Goal: Transaction & Acquisition: Subscribe to service/newsletter

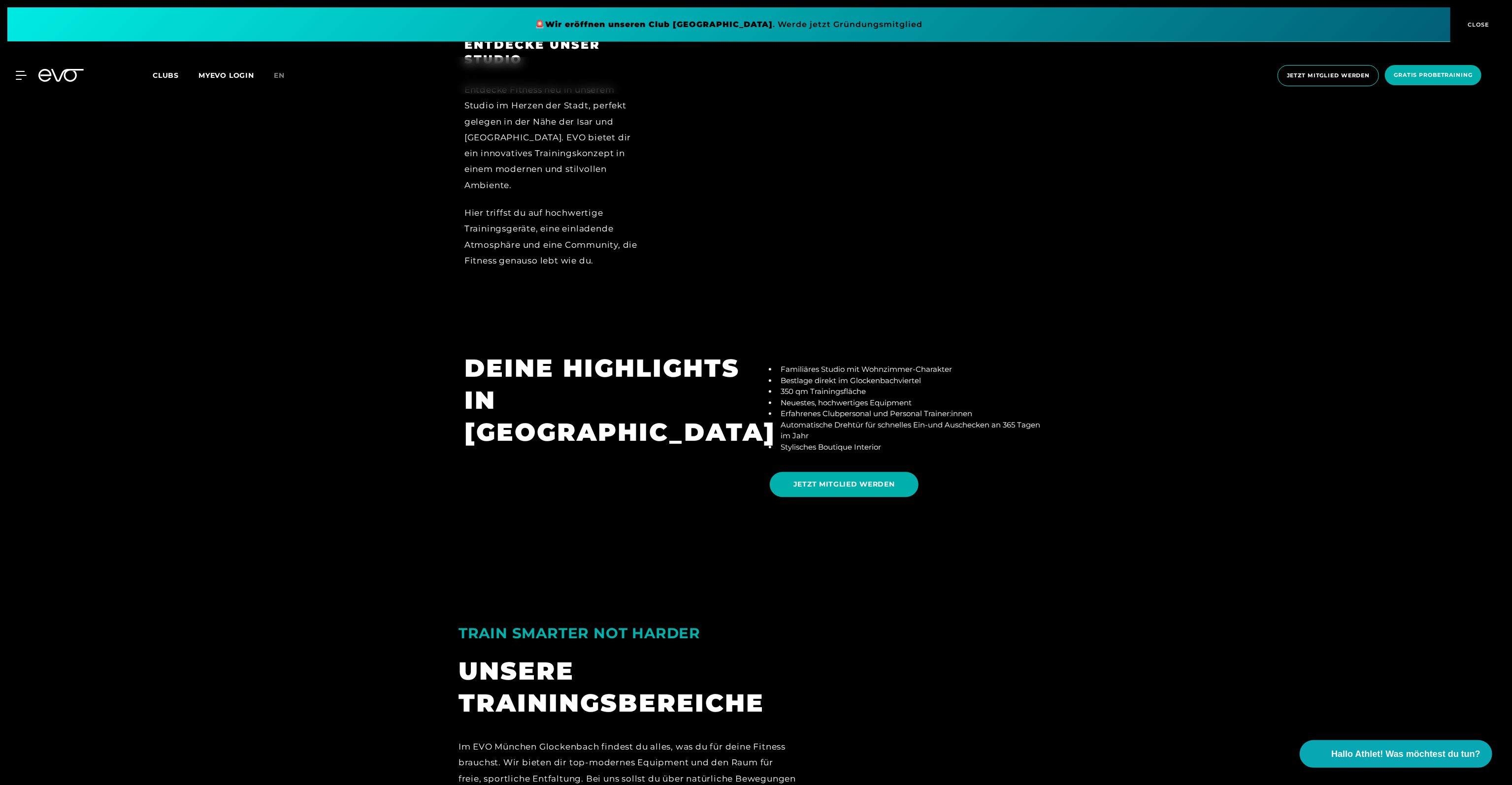
scroll to position [2314, 0]
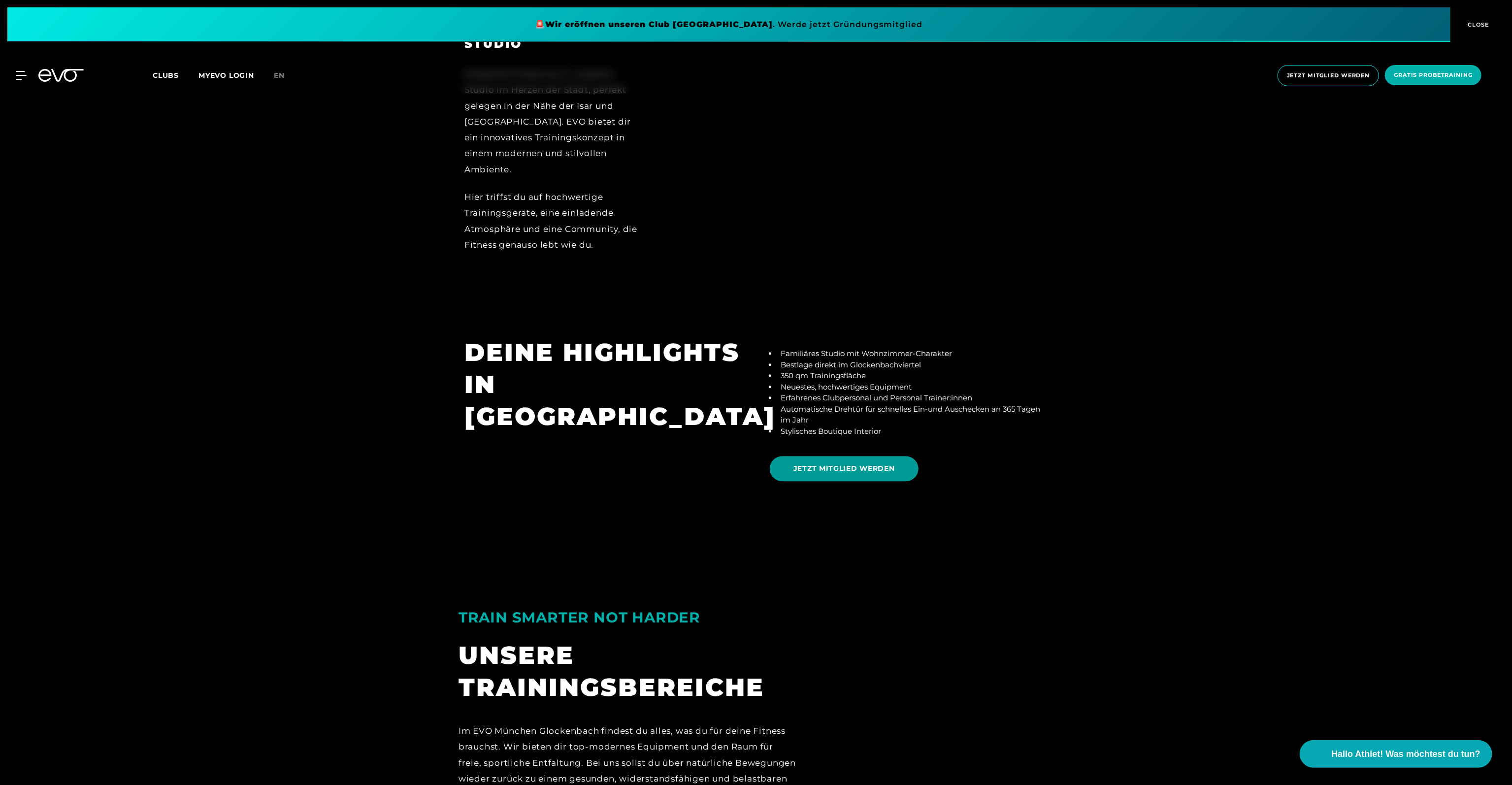
click at [824, 463] on span "JETZT MITGLIED WERDEN" at bounding box center [844, 469] width 102 height 11
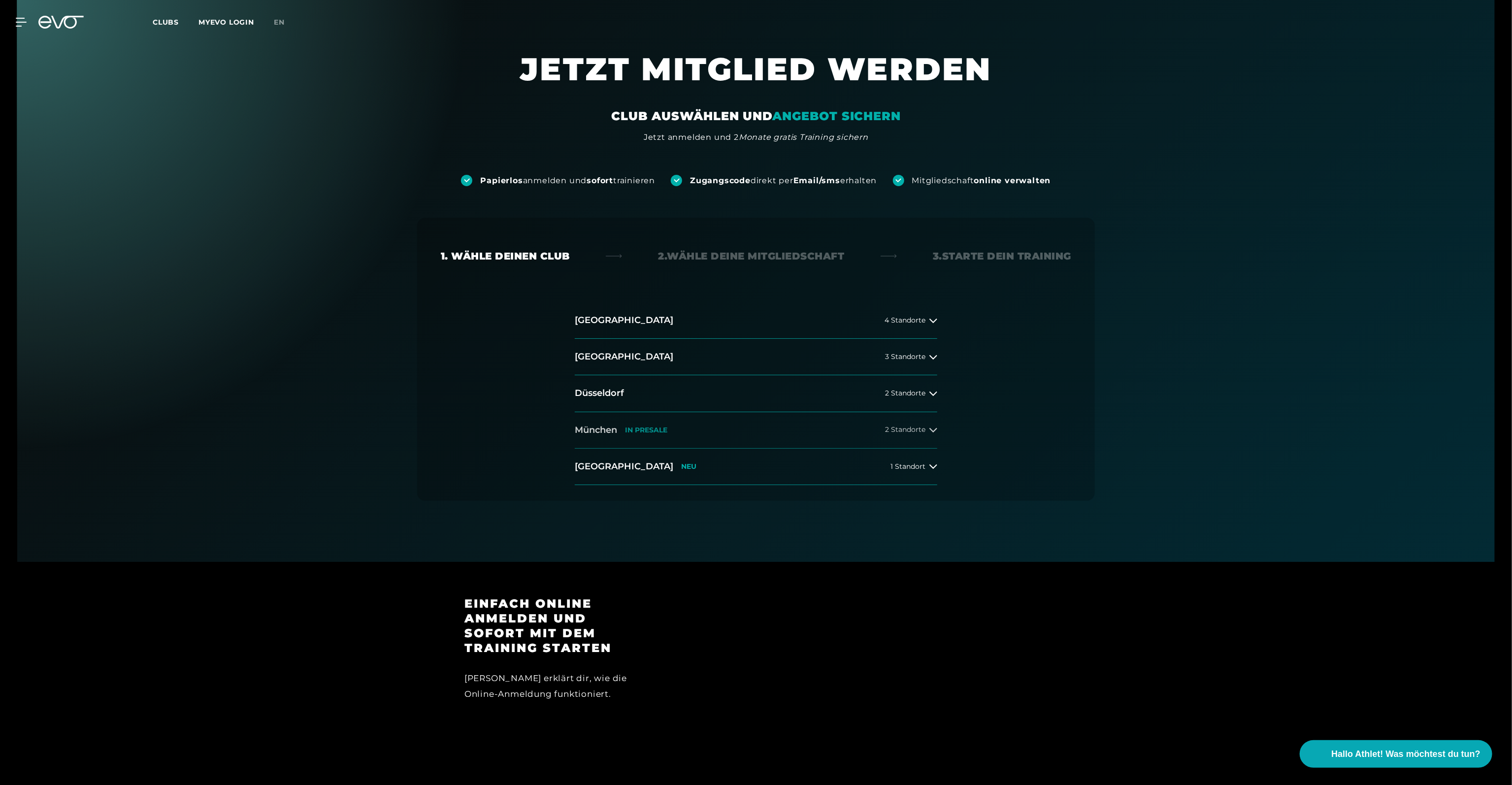
click at [906, 429] on span "2 Standorte" at bounding box center [905, 429] width 41 height 8
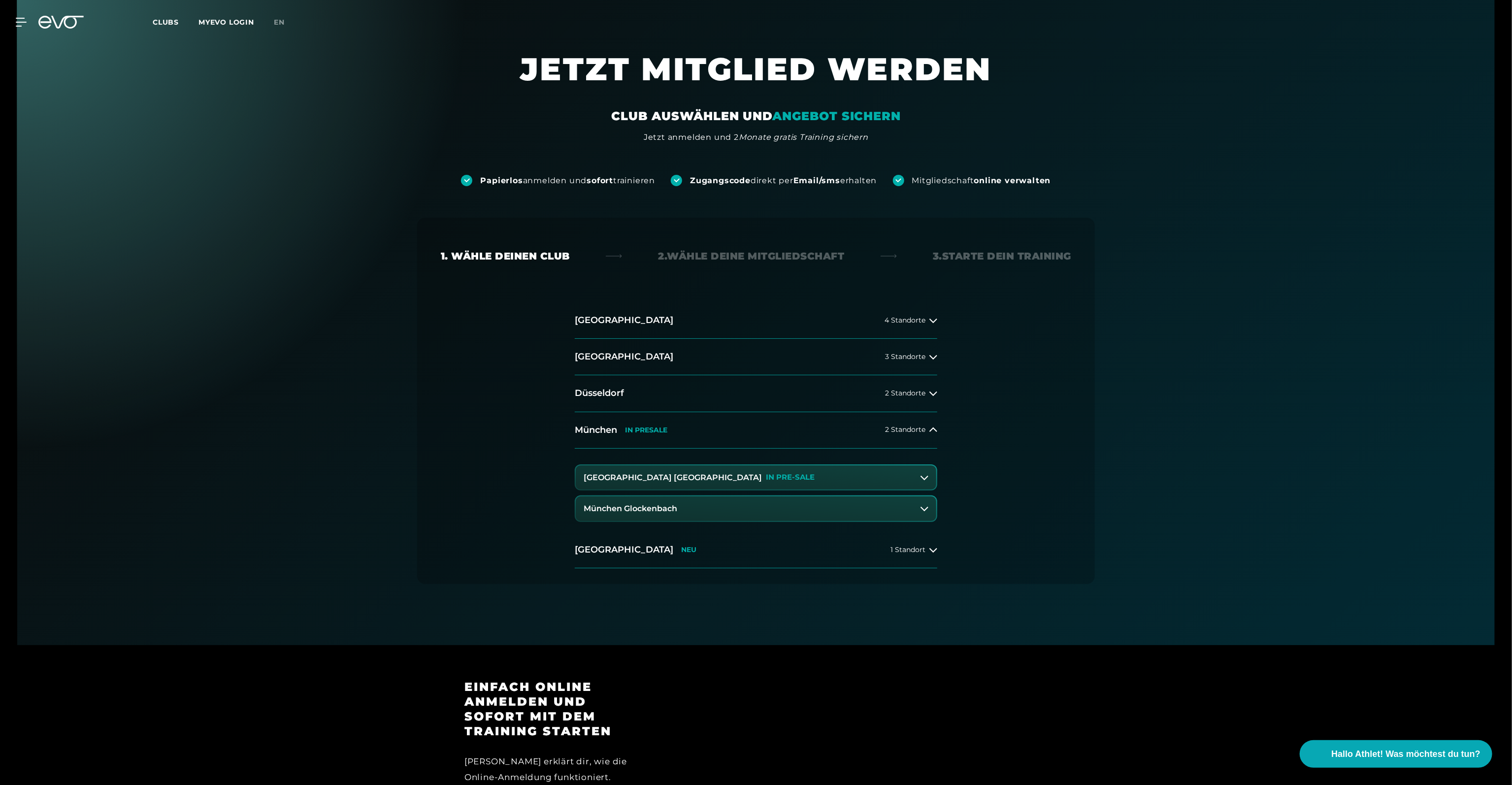
click at [924, 476] on icon at bounding box center [924, 477] width 8 height 8
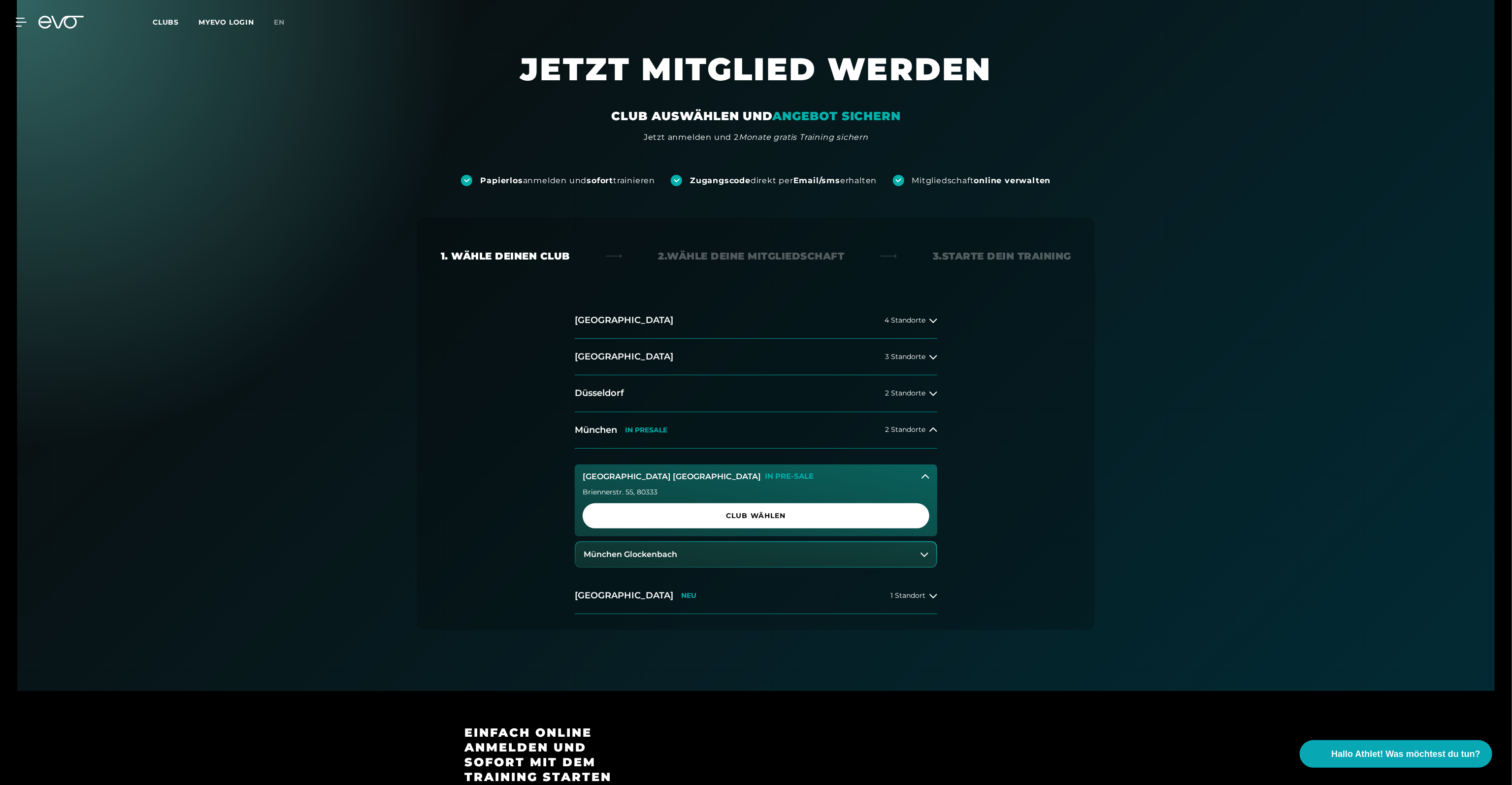
click at [924, 475] on icon at bounding box center [925, 476] width 8 height 5
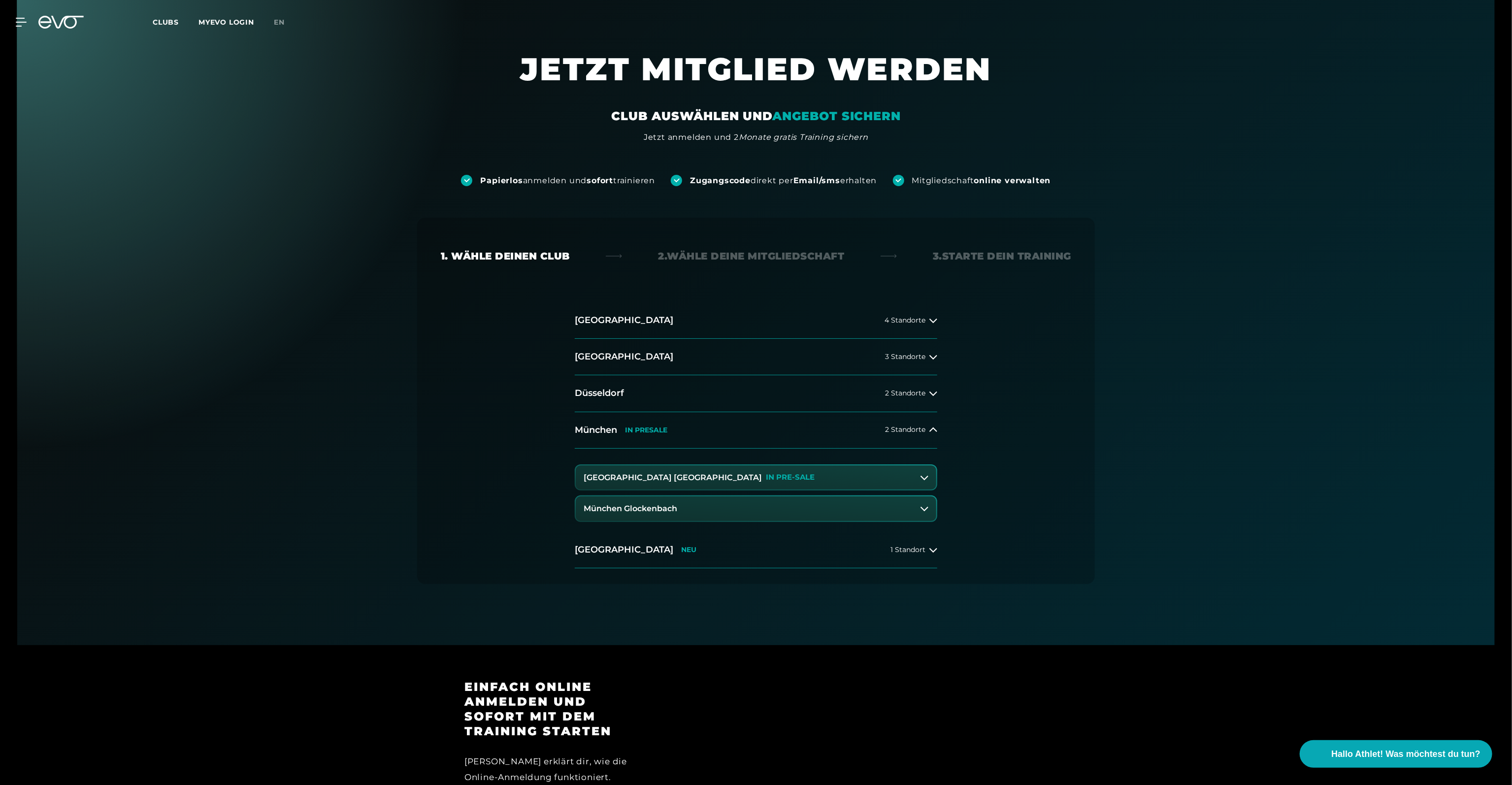
click at [922, 503] on button "München Glockenbach" at bounding box center [756, 509] width 360 height 25
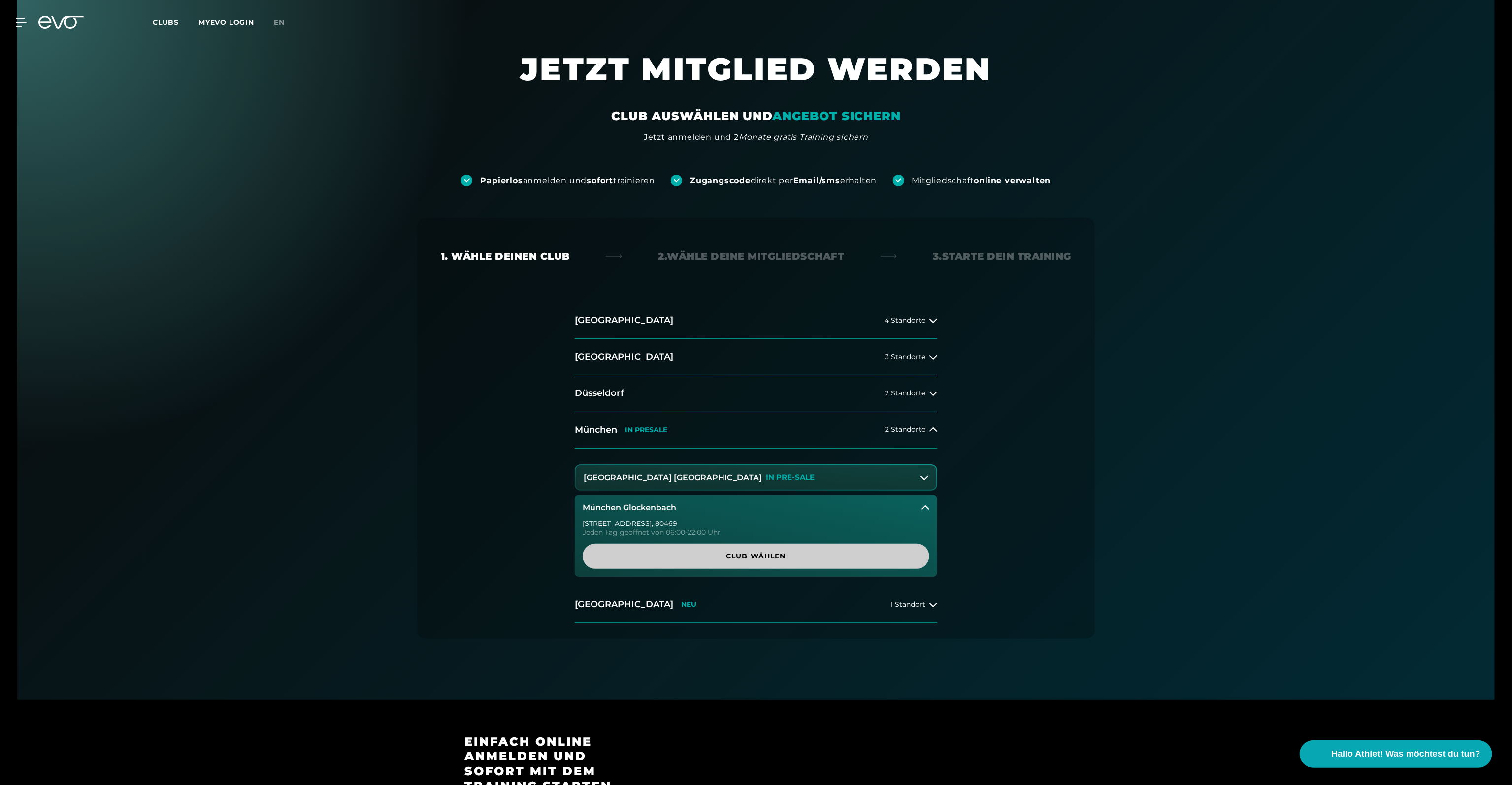
click at [806, 558] on span "Club wählen" at bounding box center [756, 556] width 299 height 11
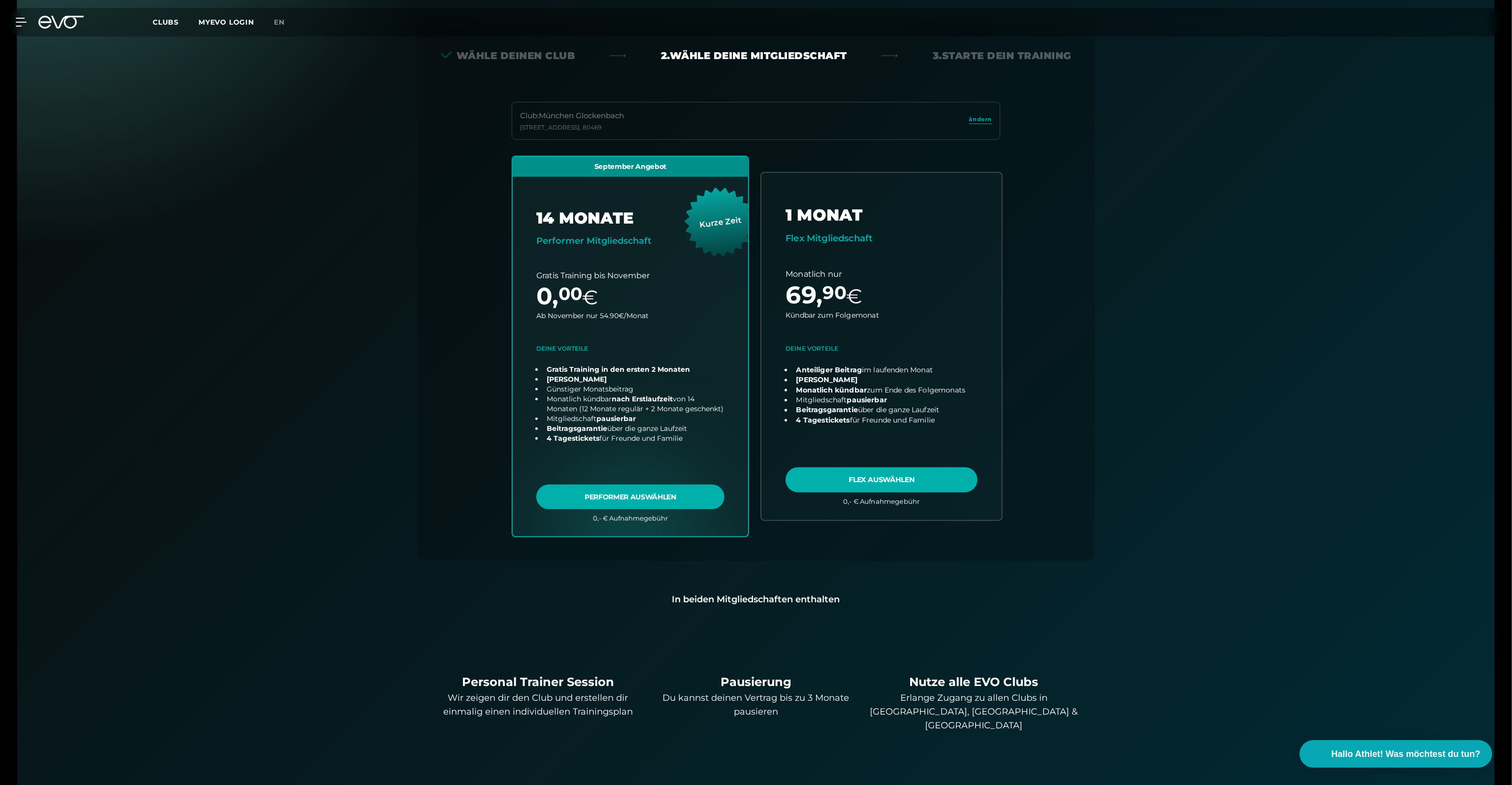
scroll to position [218, 0]
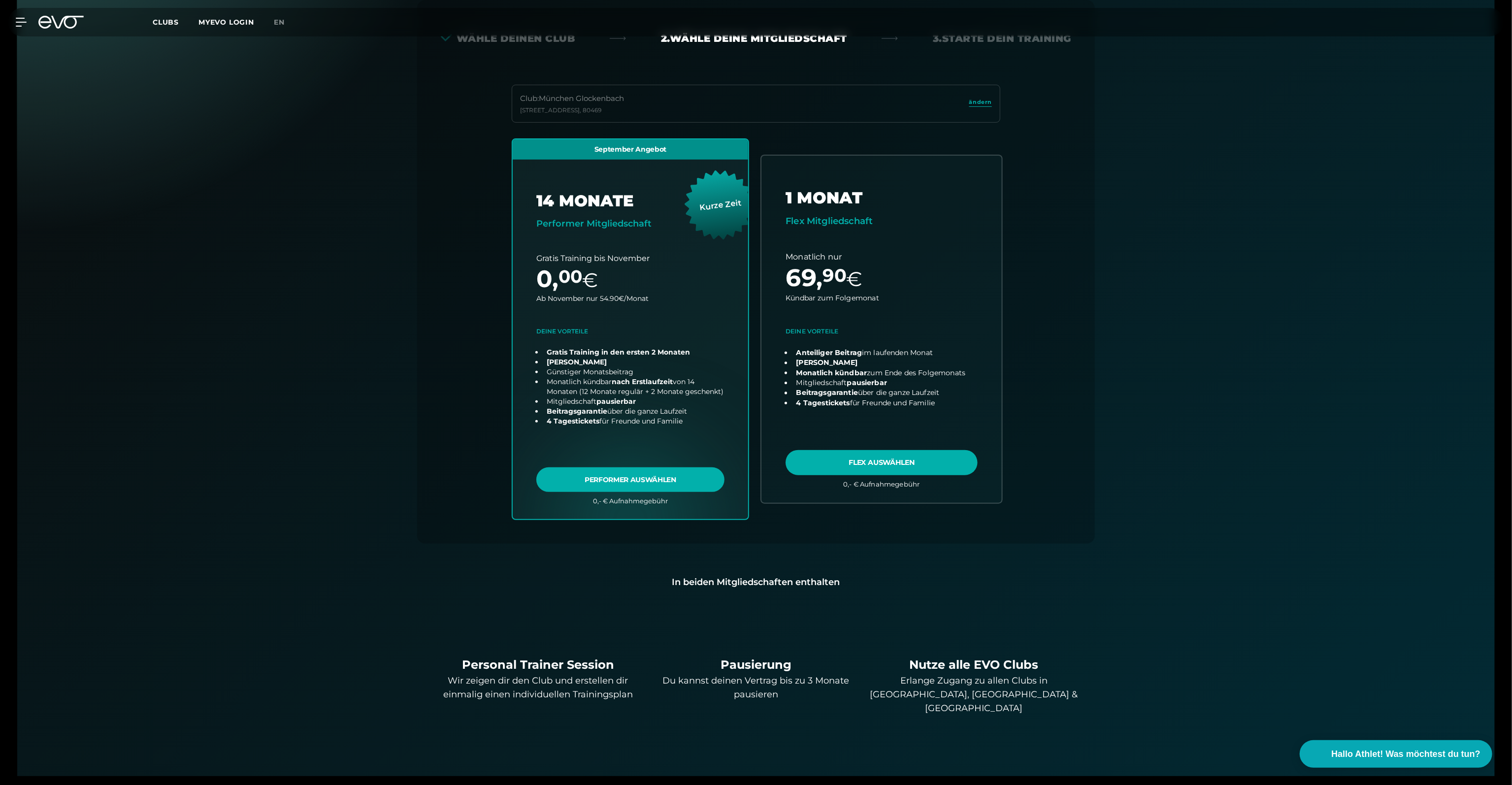
click at [875, 286] on link "choose plan" at bounding box center [881, 329] width 240 height 347
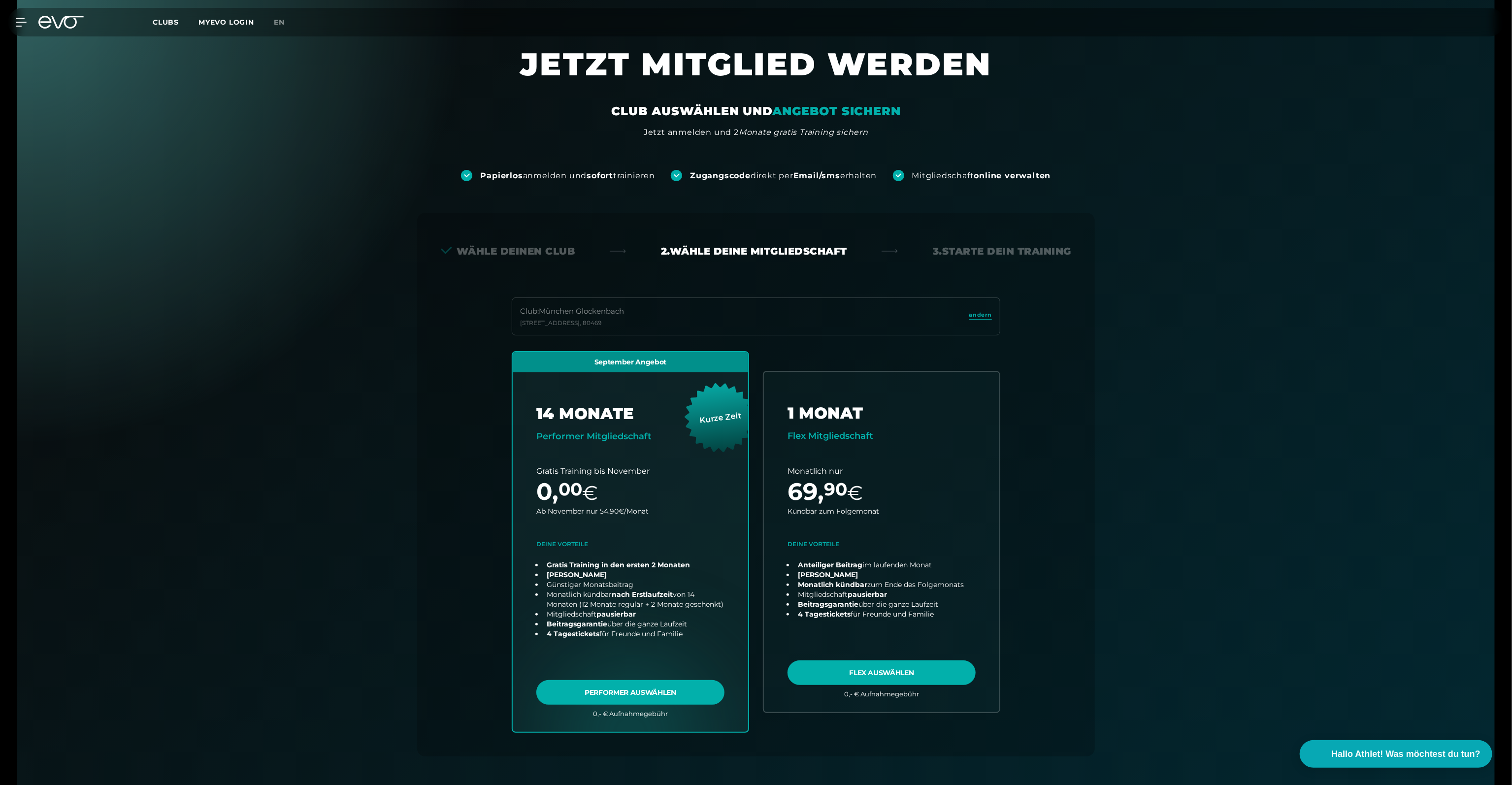
scroll to position [0, 0]
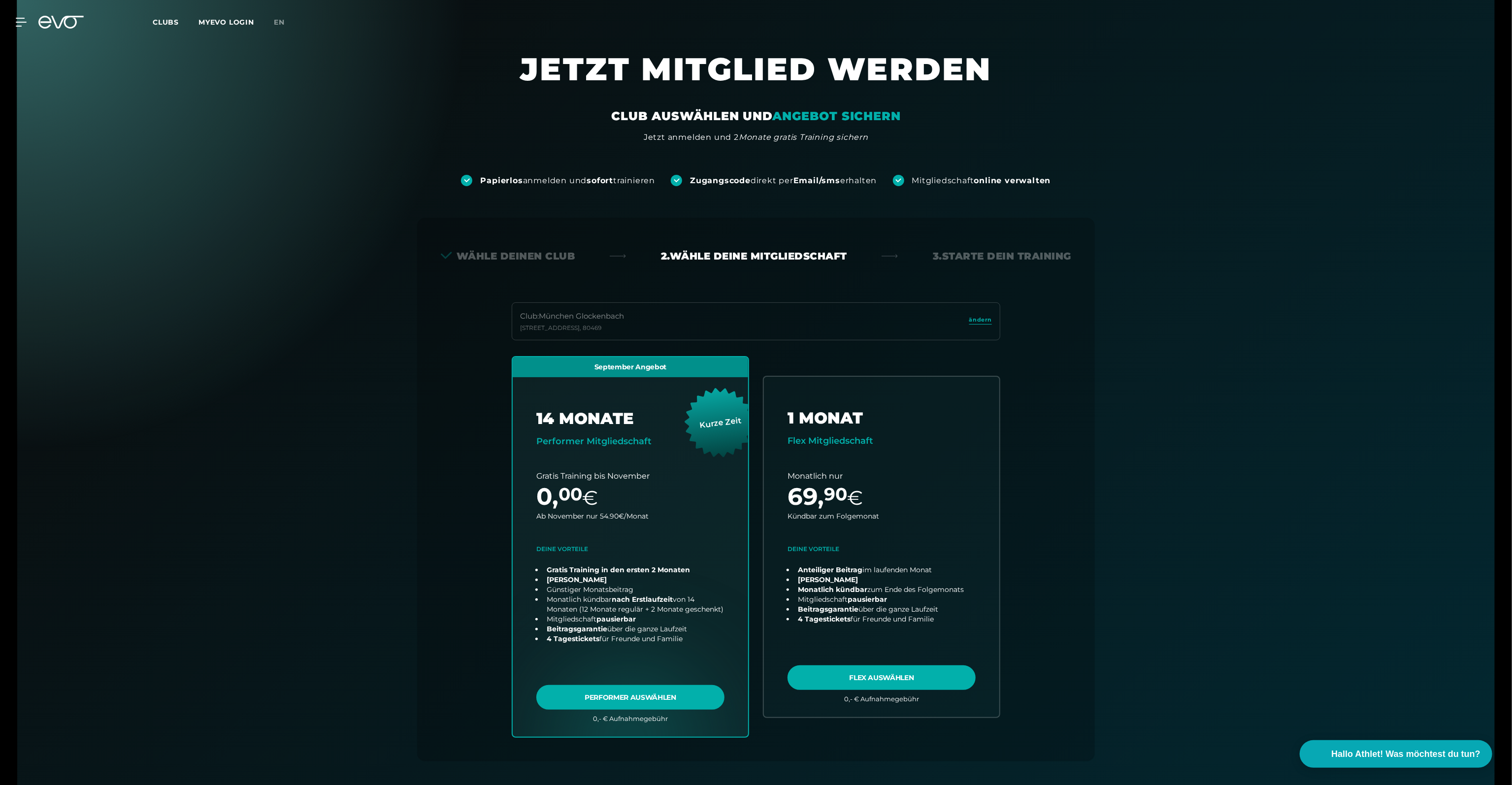
click at [167, 21] on span "Clubs" at bounding box center [166, 22] width 26 height 9
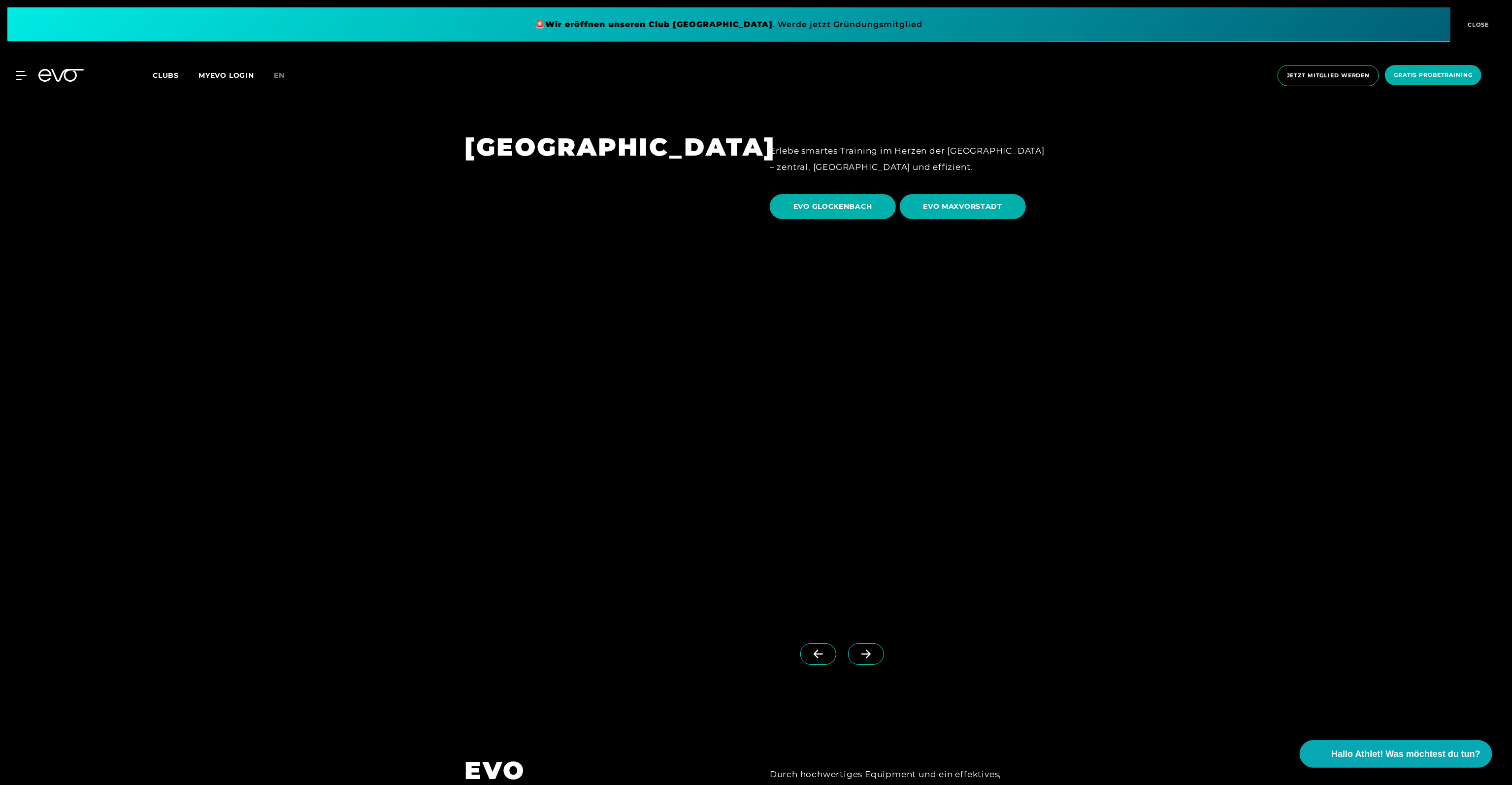
scroll to position [3151, 0]
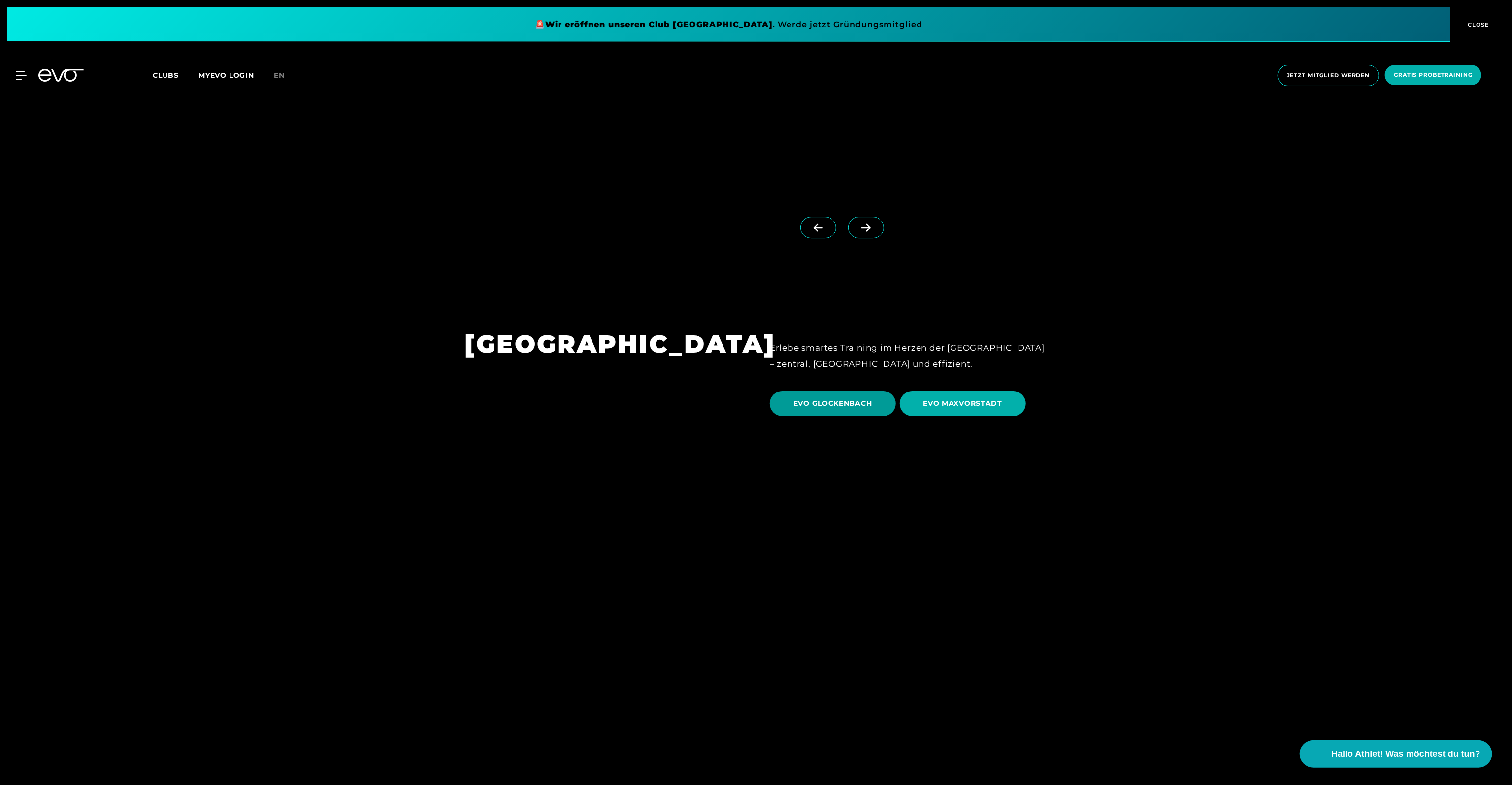
click at [818, 398] on span "EVO GLOCKENBACH" at bounding box center [833, 404] width 79 height 11
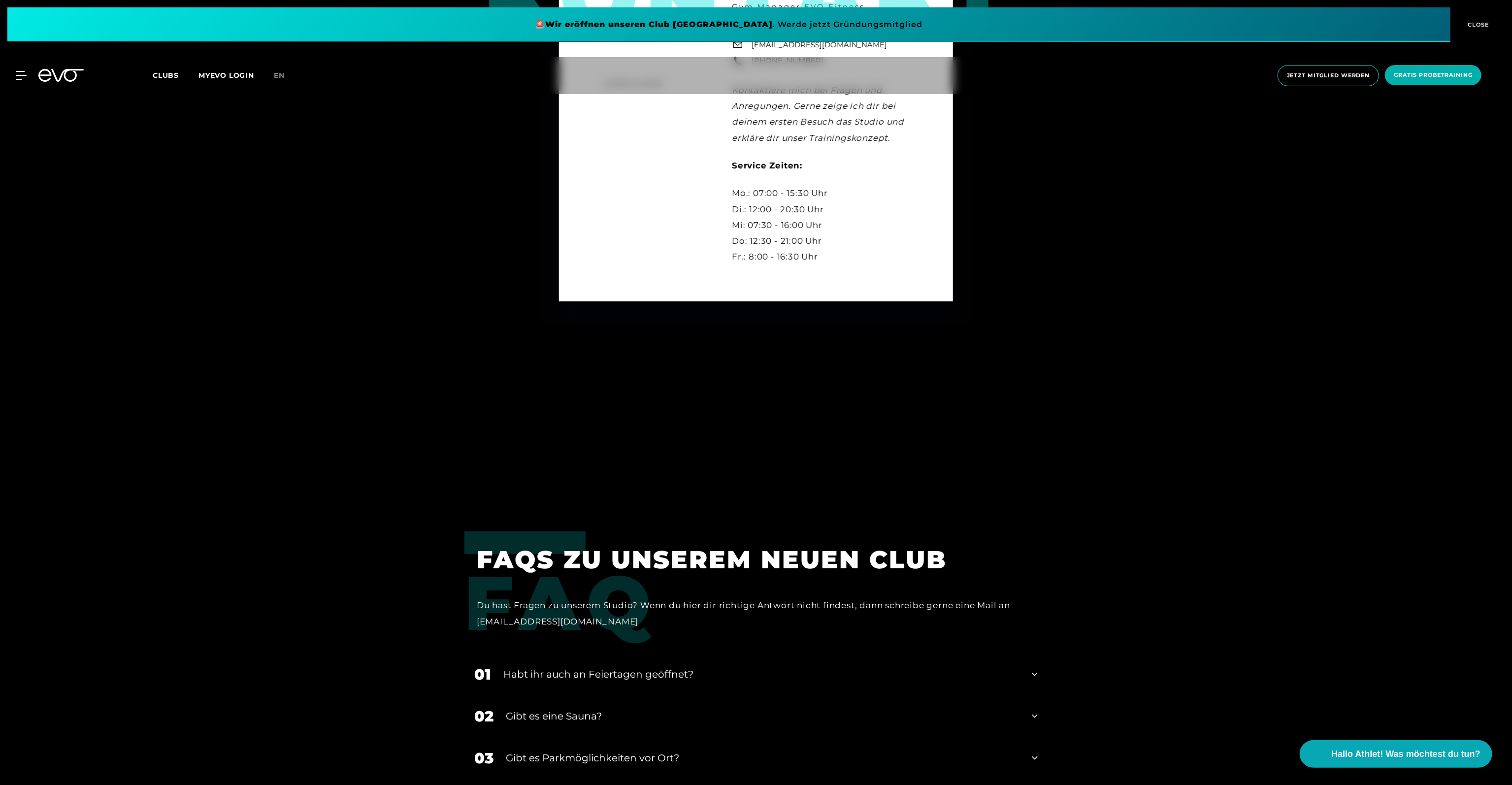
scroll to position [3594, 0]
